Goal: Use online tool/utility

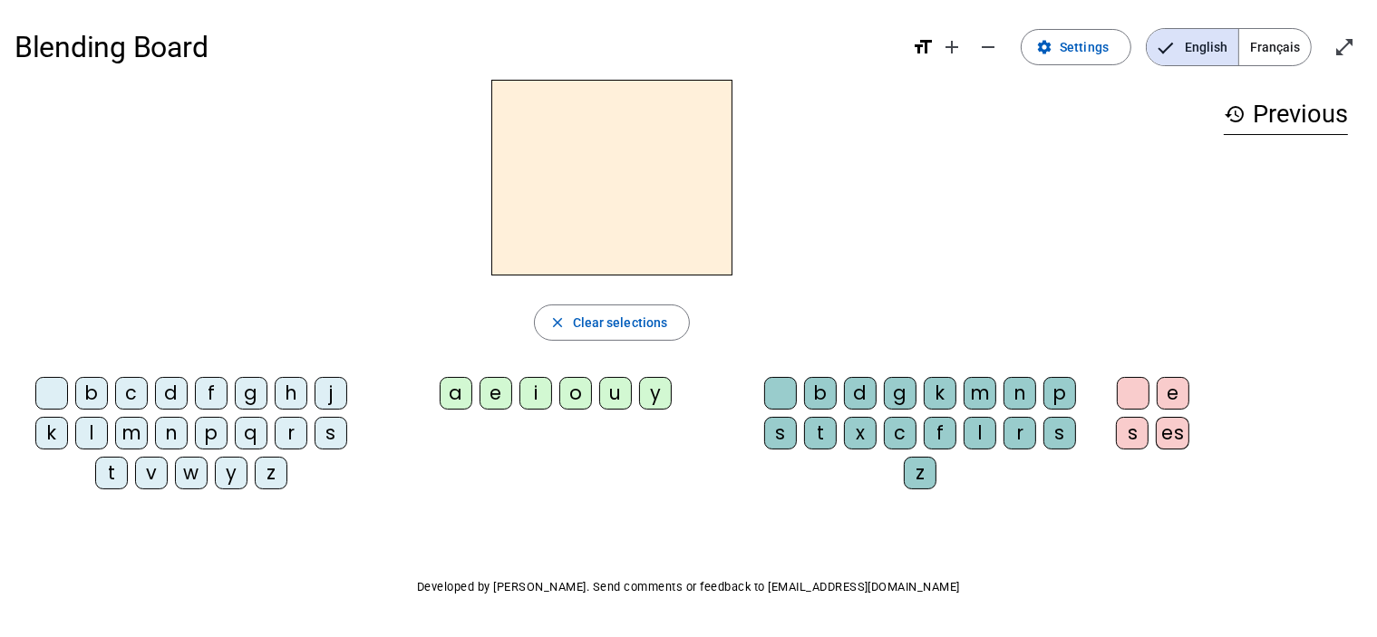
click at [84, 431] on div "l" at bounding box center [91, 433] width 33 height 33
click at [449, 394] on div "a" at bounding box center [456, 393] width 33 height 33
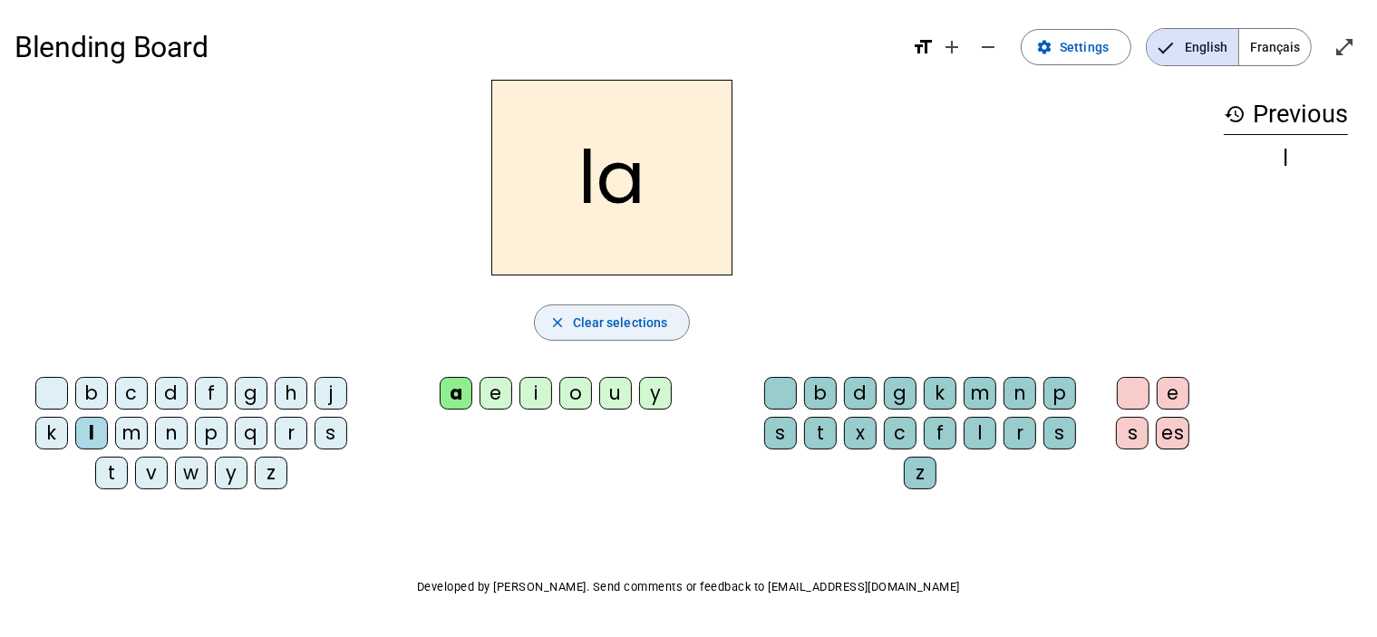
click at [560, 329] on mat-icon "close" at bounding box center [557, 323] width 16 height 16
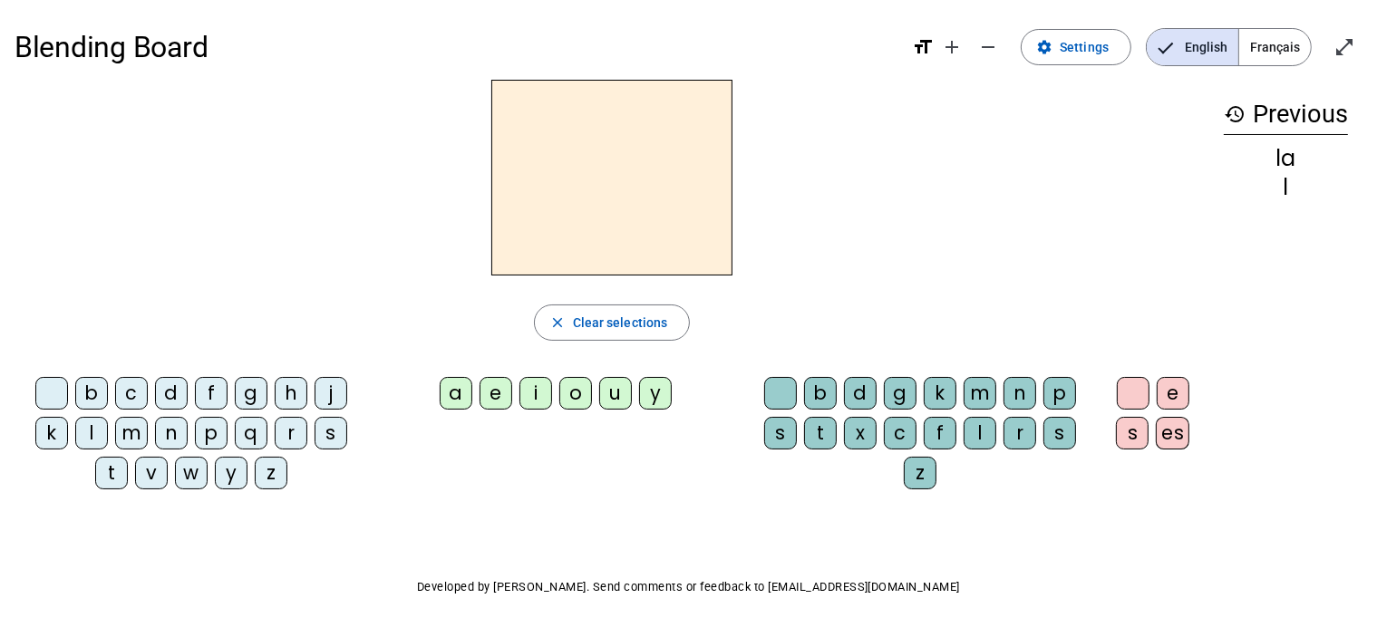
click at [92, 430] on div "l" at bounding box center [91, 433] width 33 height 33
click at [499, 395] on div "e" at bounding box center [496, 393] width 33 height 33
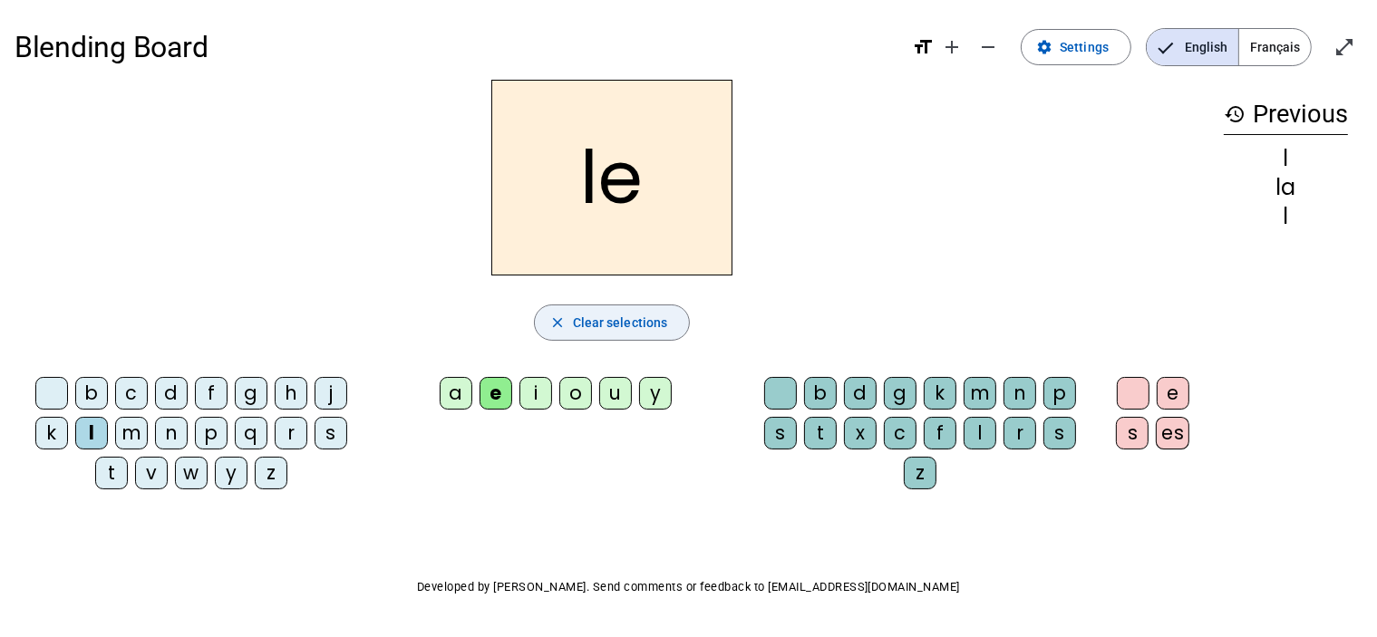
click at [600, 327] on span "Clear selections" at bounding box center [620, 323] width 95 height 22
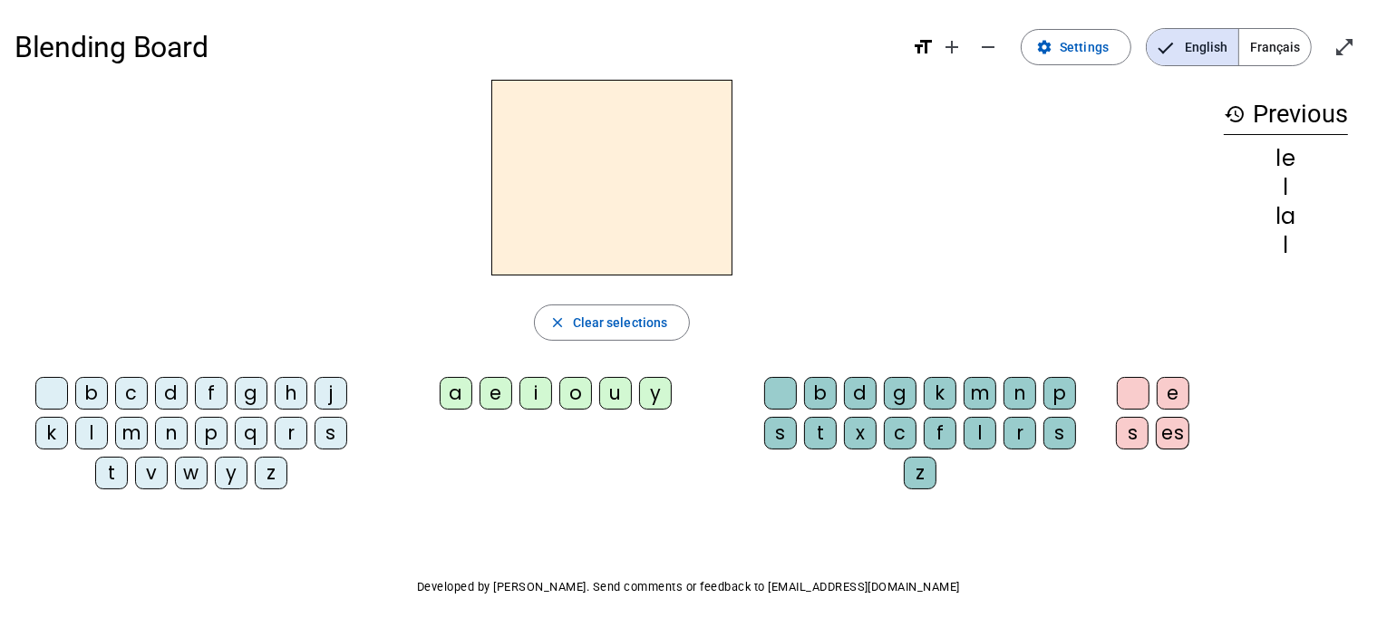
click at [98, 436] on div "l" at bounding box center [91, 433] width 33 height 33
click at [610, 396] on div "u" at bounding box center [615, 393] width 33 height 33
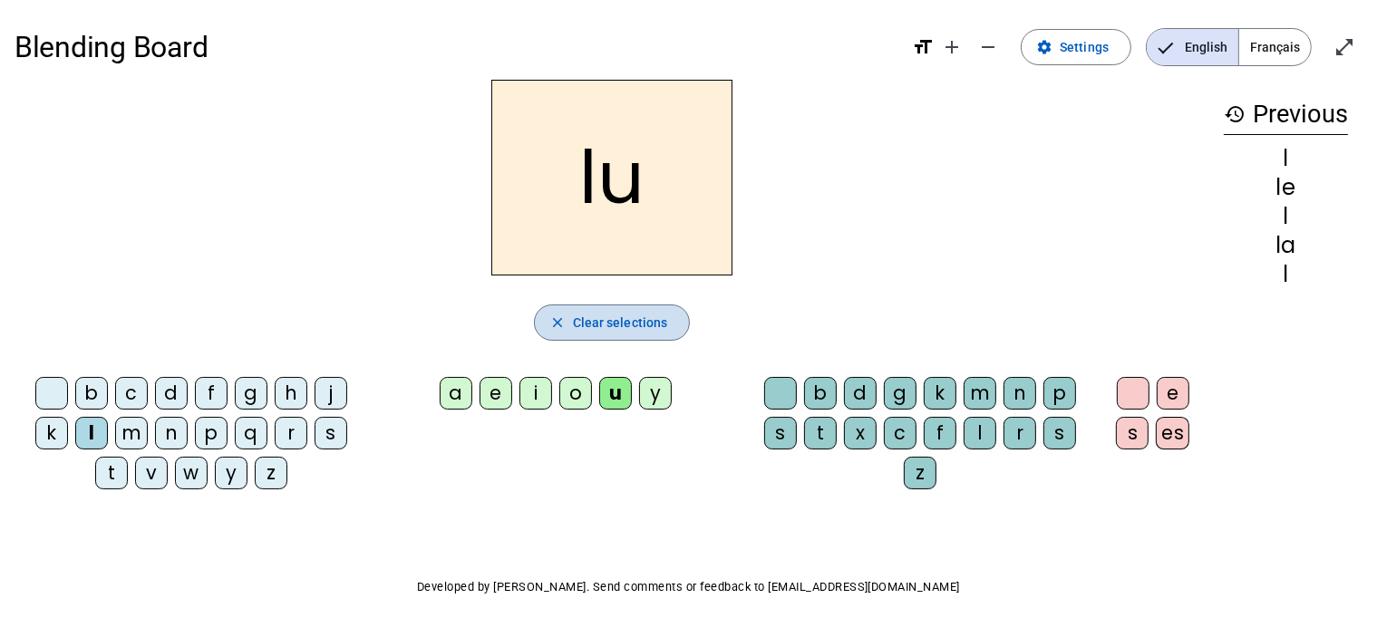
click at [588, 316] on span "Clear selections" at bounding box center [620, 323] width 95 height 22
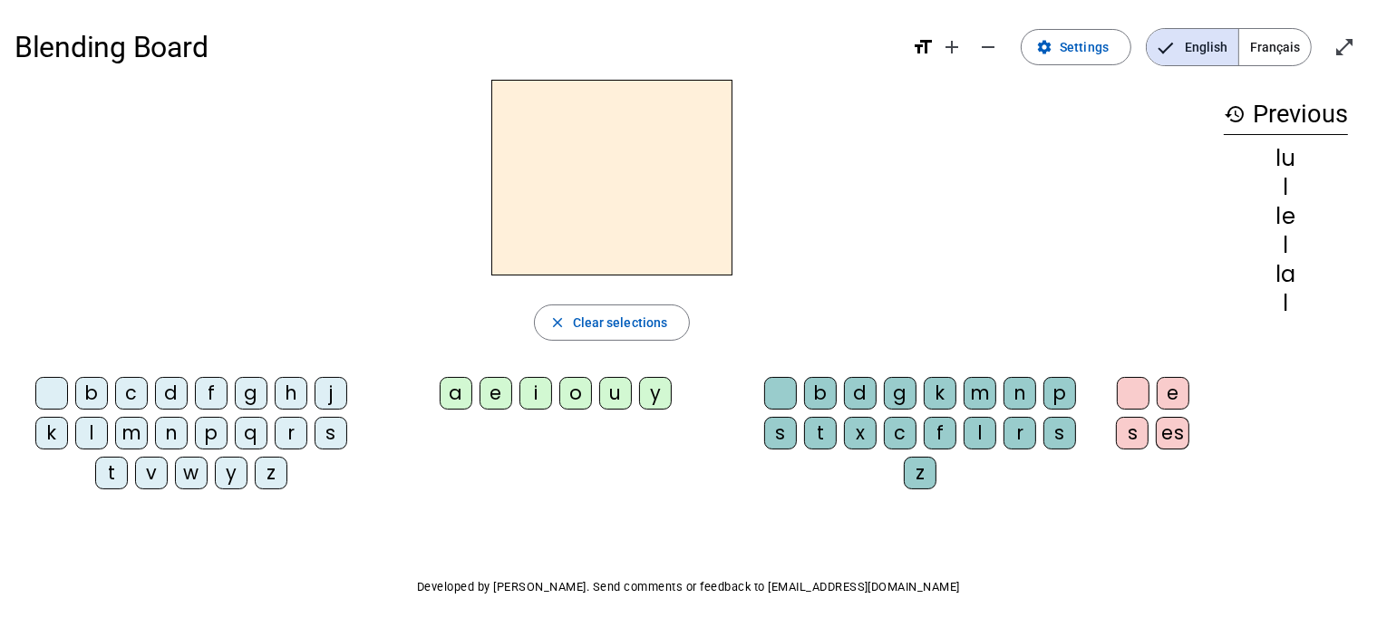
click at [117, 470] on div "t" at bounding box center [111, 473] width 33 height 33
click at [625, 399] on div "u" at bounding box center [615, 393] width 33 height 33
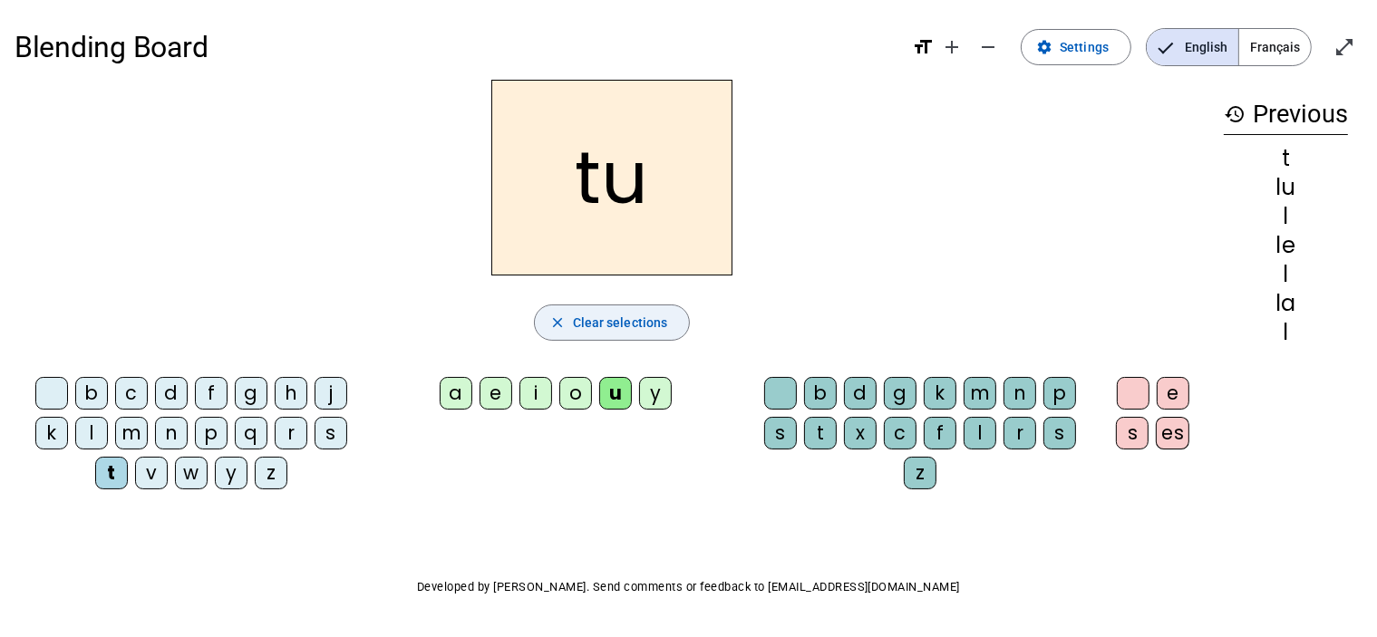
click at [598, 327] on span "Clear selections" at bounding box center [620, 323] width 95 height 22
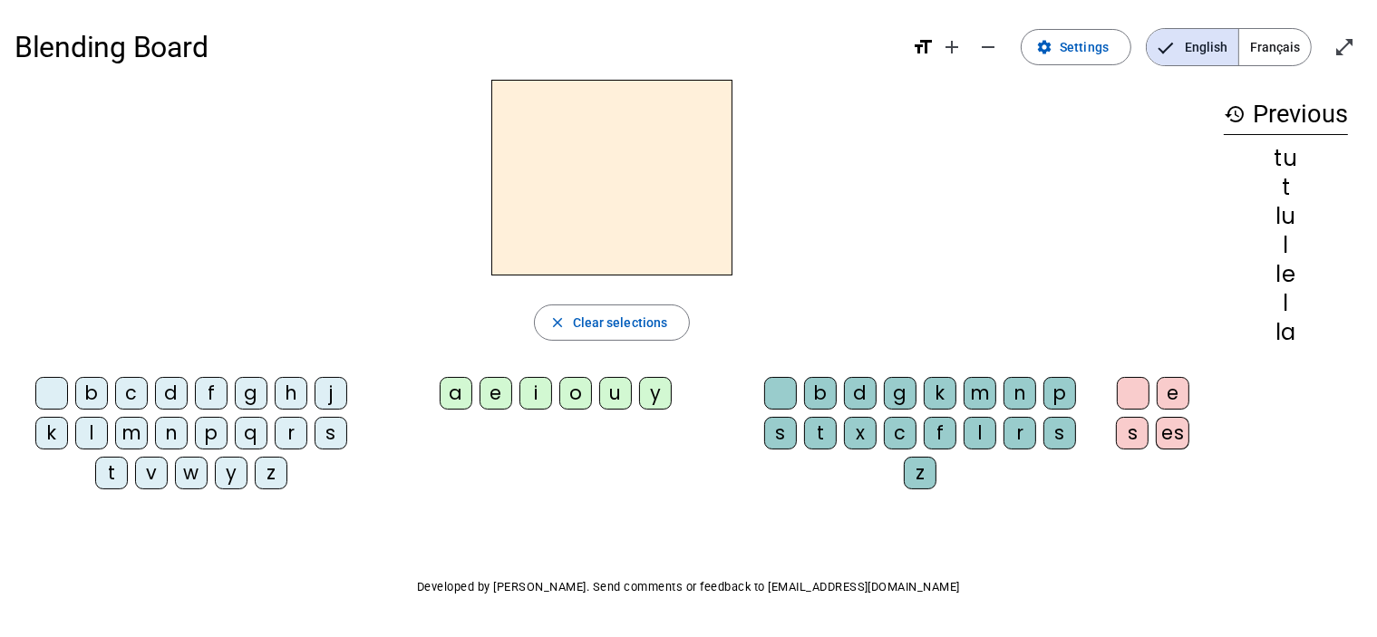
click at [112, 475] on div "t" at bounding box center [111, 473] width 33 height 33
click at [460, 399] on div "a" at bounding box center [456, 393] width 33 height 33
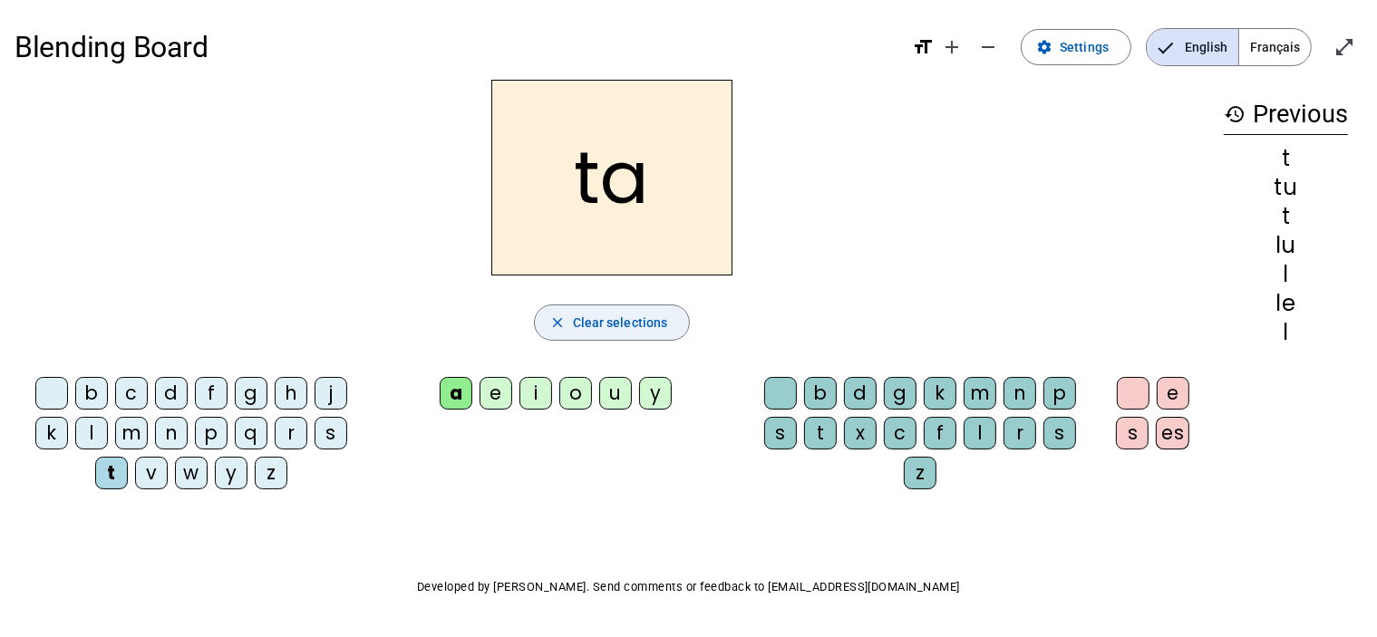
click at [605, 318] on span "Clear selections" at bounding box center [620, 323] width 95 height 22
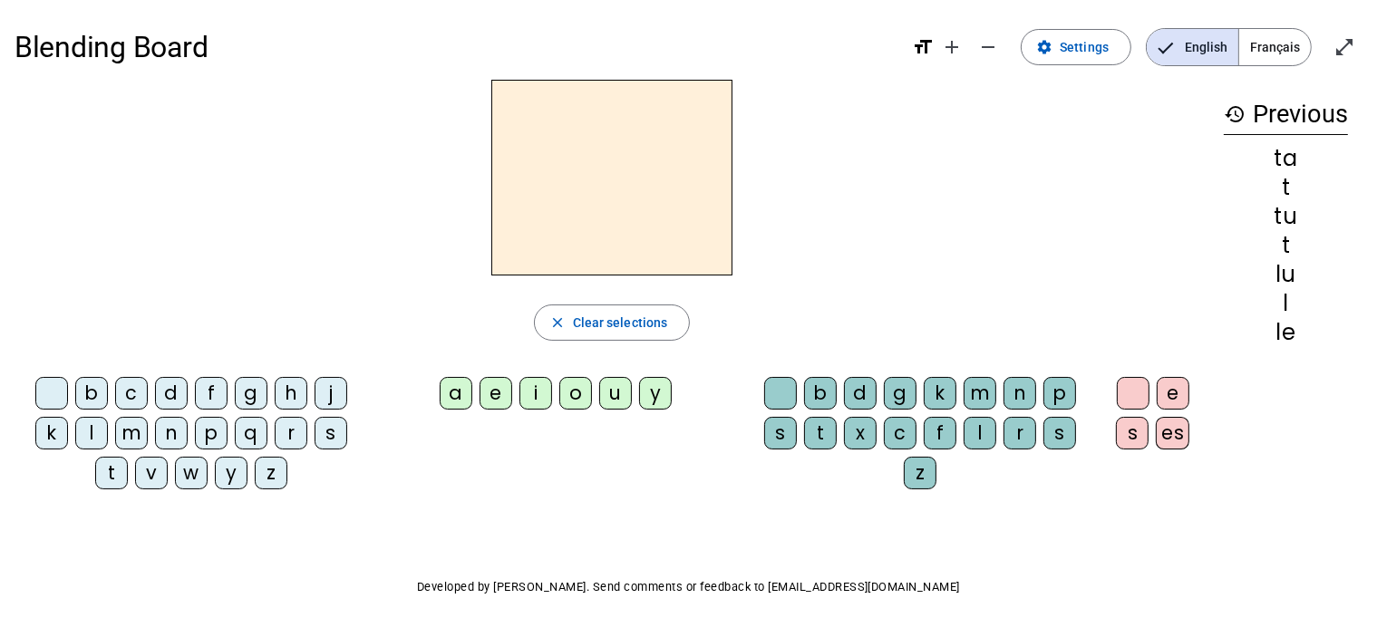
click at [112, 467] on div "t" at bounding box center [111, 473] width 33 height 33
click at [504, 402] on div "e" at bounding box center [496, 393] width 33 height 33
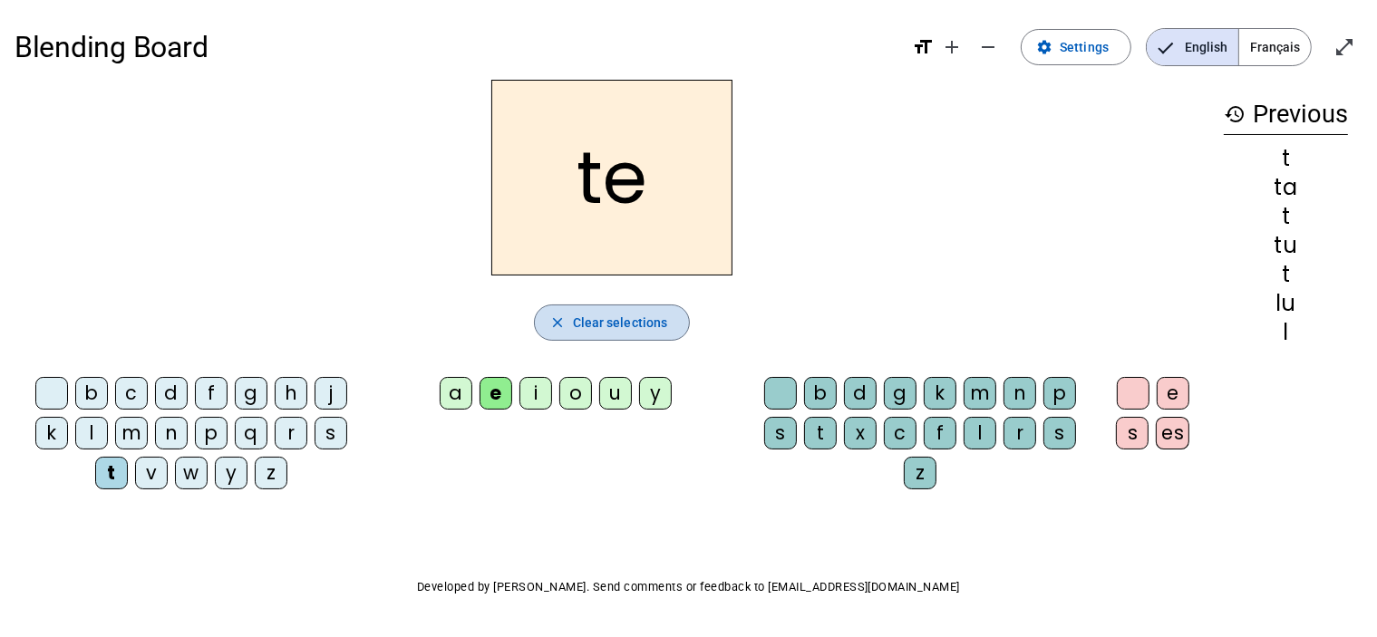
click at [635, 321] on span "Clear selections" at bounding box center [620, 323] width 95 height 22
